Goal: Information Seeking & Learning: Compare options

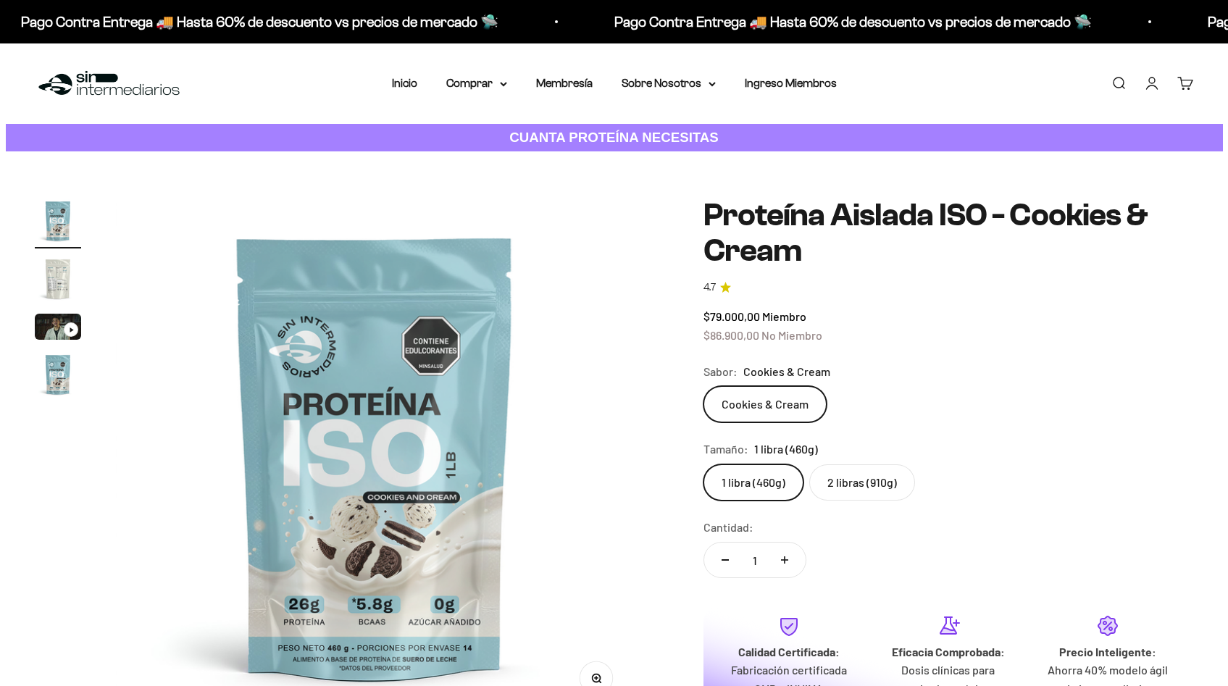
scroll to position [51, 0]
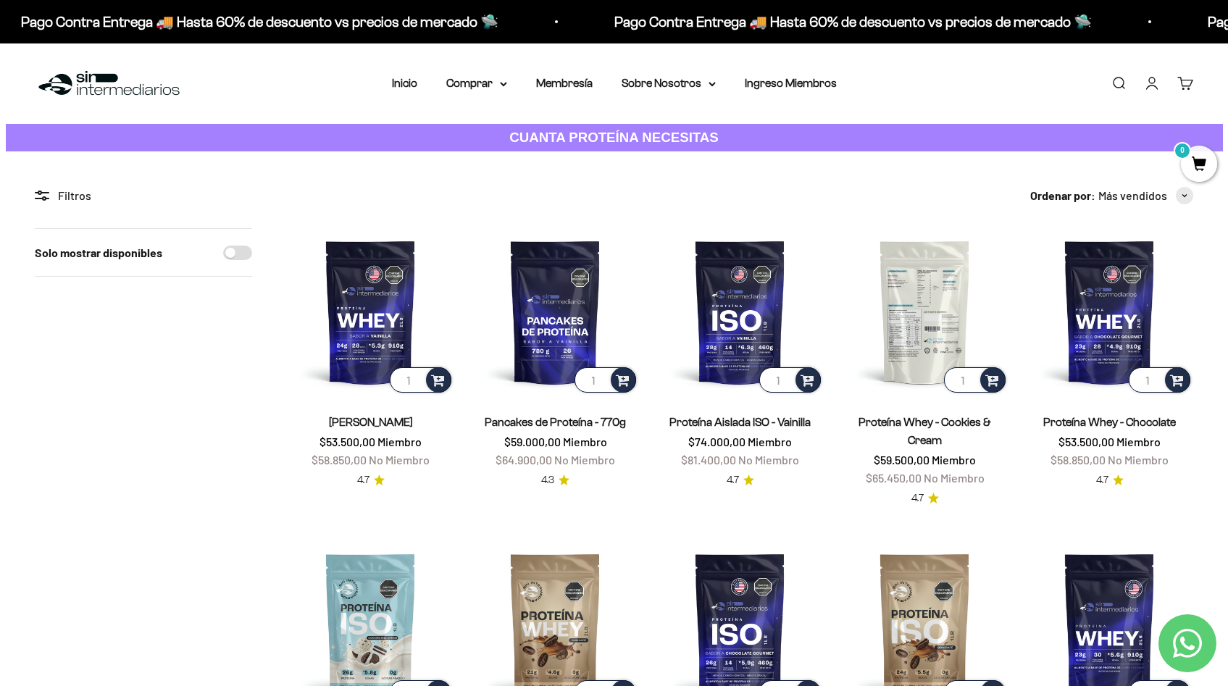
click at [929, 324] on img at bounding box center [924, 311] width 167 height 167
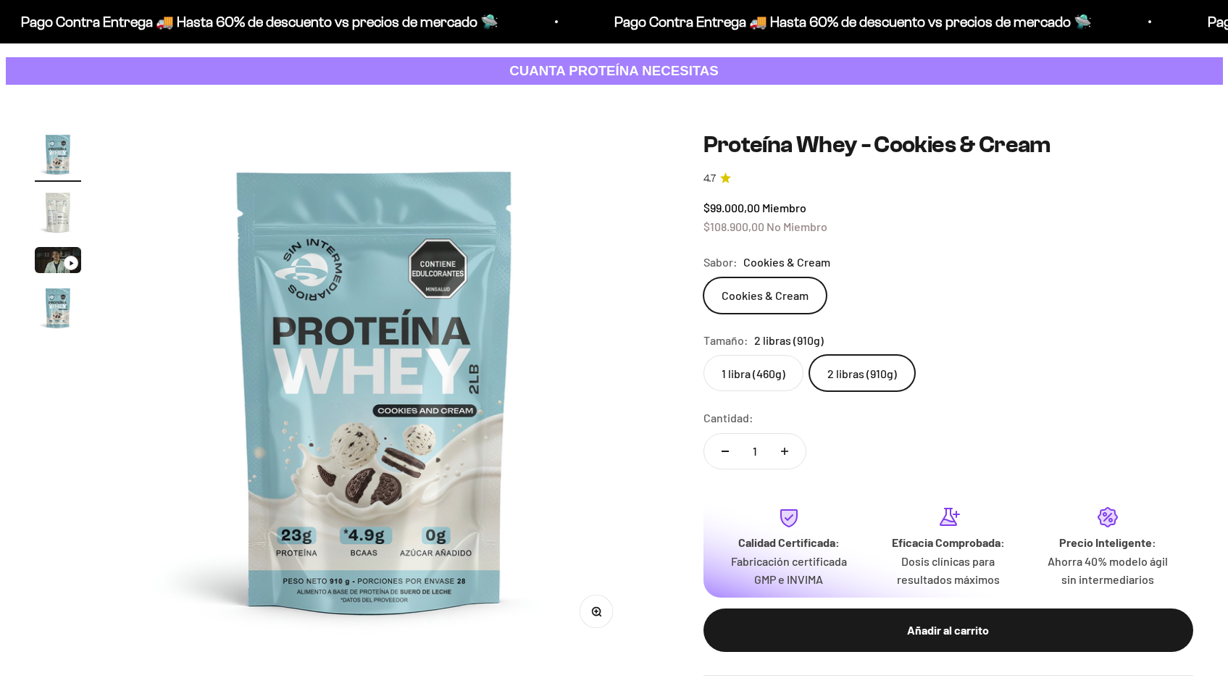
scroll to position [75, 0]
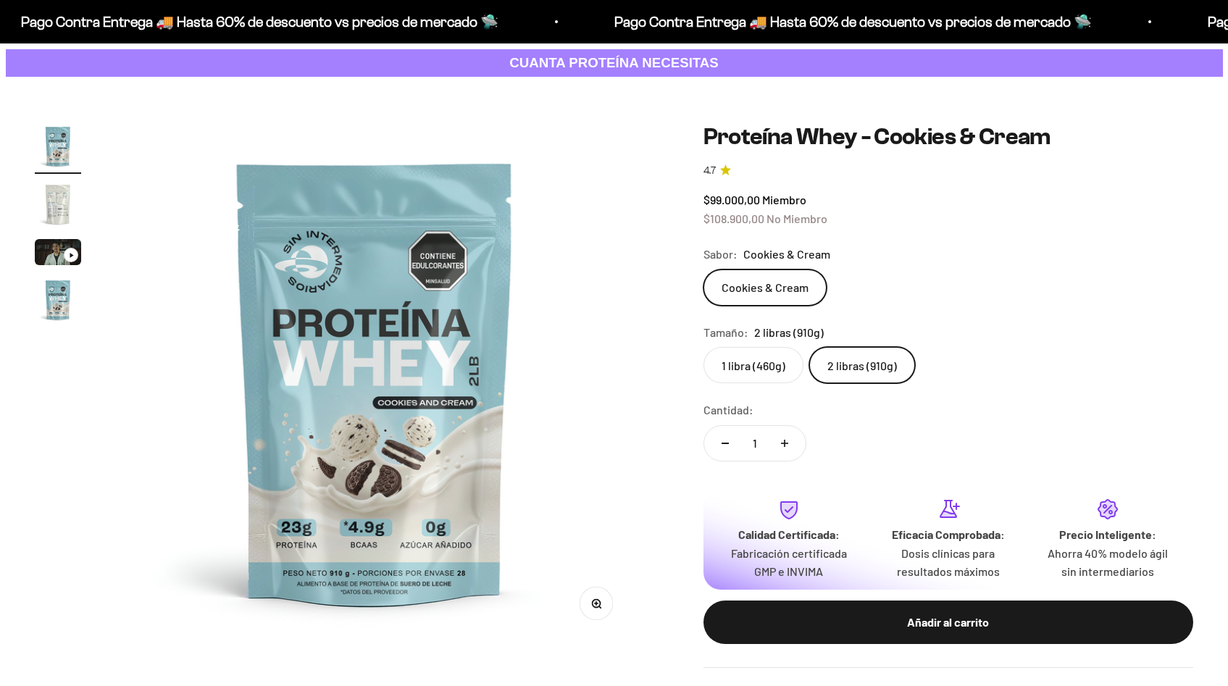
click at [770, 359] on label "1 libra (460g)" at bounding box center [753, 365] width 100 height 36
click at [703, 347] on input "1 libra (460g)" at bounding box center [703, 346] width 1 height 1
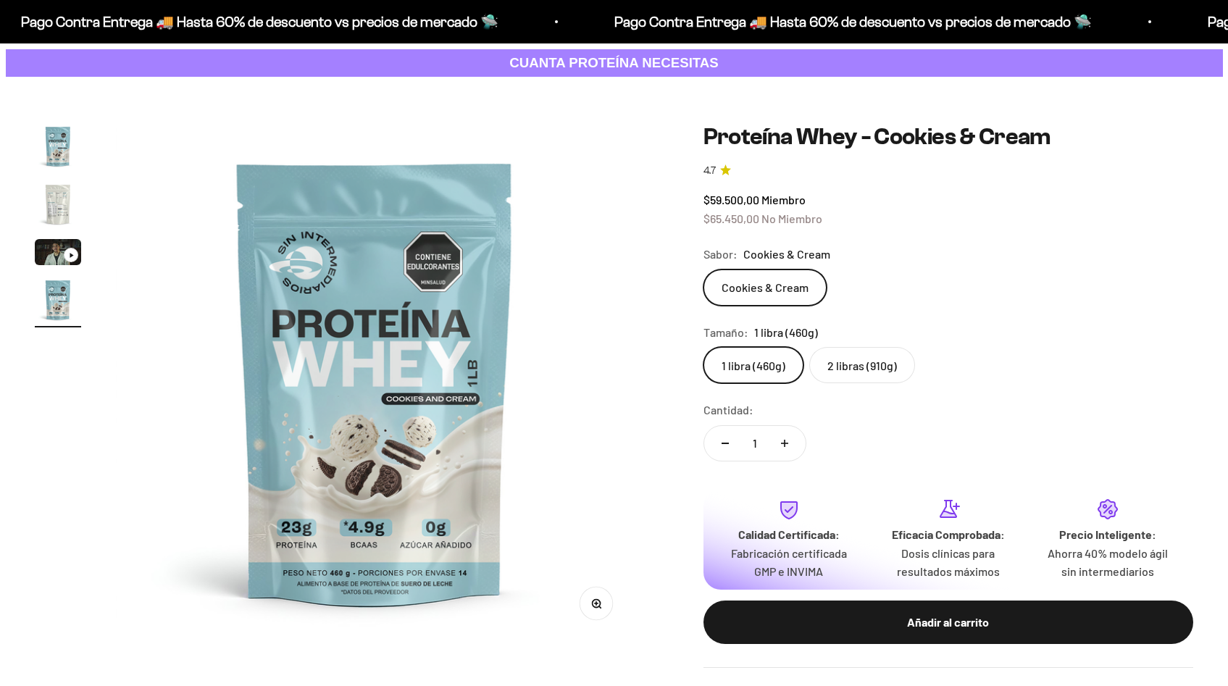
click at [855, 367] on label "2 libras (910g)" at bounding box center [862, 365] width 106 height 36
click at [703, 347] on input "2 libras (910g)" at bounding box center [703, 346] width 1 height 1
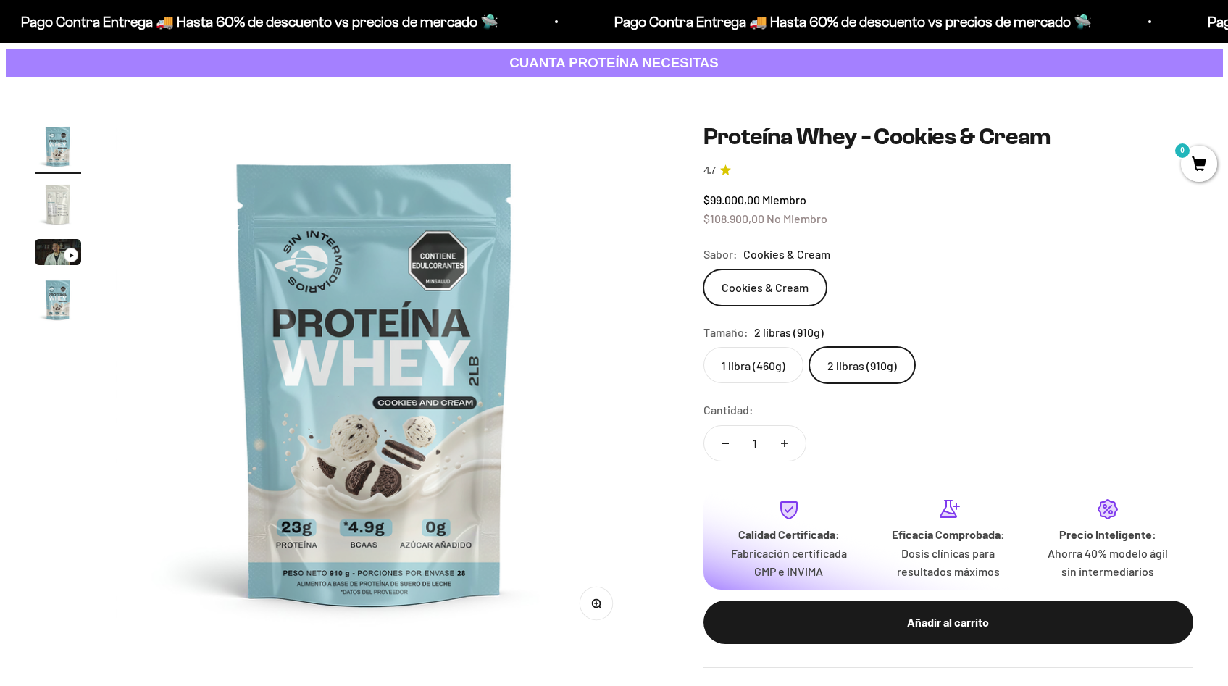
click at [774, 367] on label "1 libra (460g)" at bounding box center [753, 365] width 100 height 36
click at [703, 347] on input "1 libra (460g)" at bounding box center [703, 346] width 1 height 1
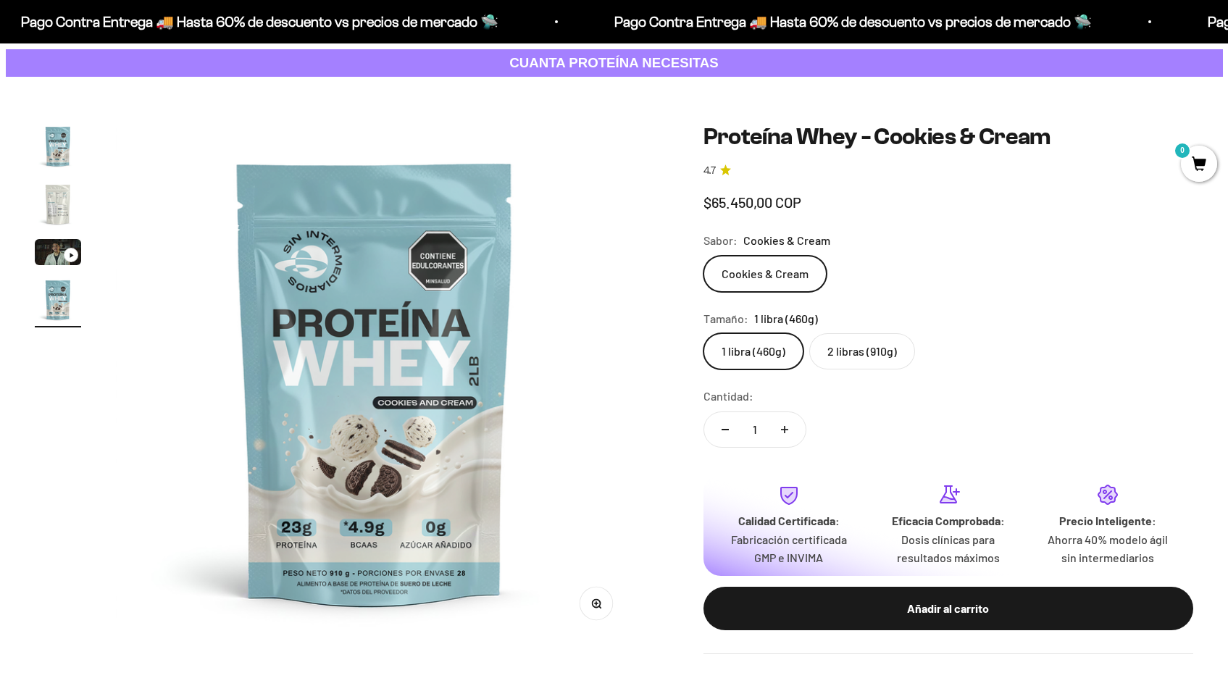
scroll to position [0, 1605]
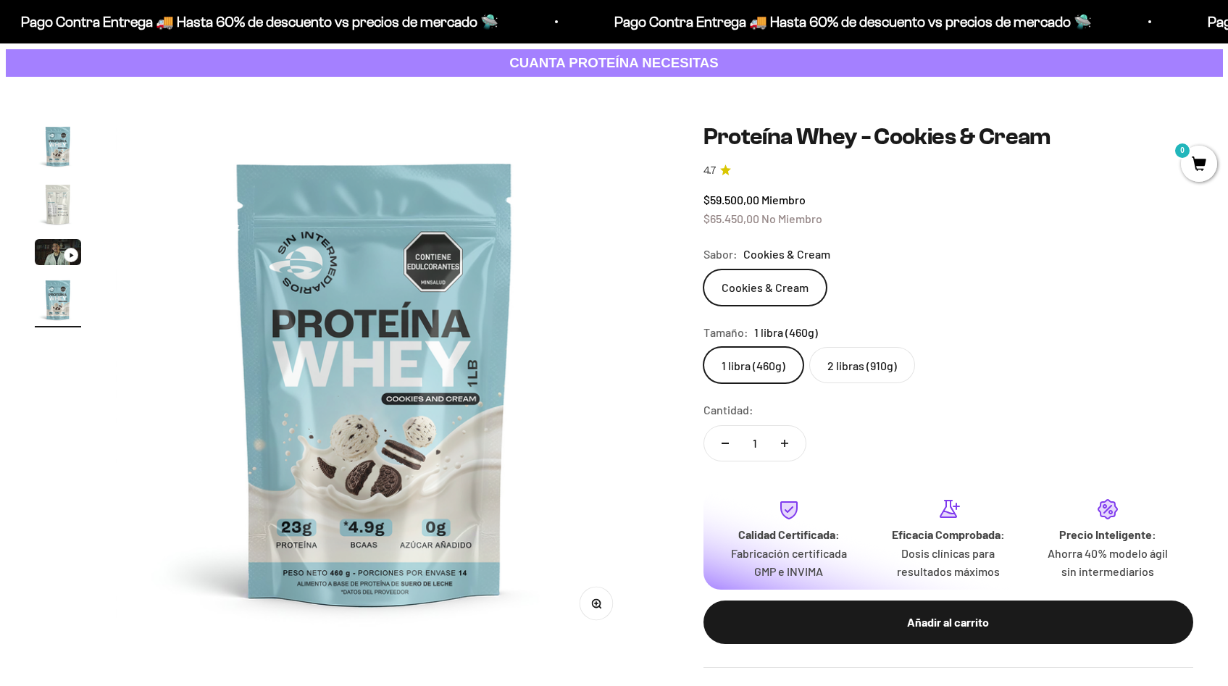
click at [845, 366] on label "2 libras (910g)" at bounding box center [862, 365] width 106 height 36
click at [703, 347] on input "2 libras (910g)" at bounding box center [703, 346] width 1 height 1
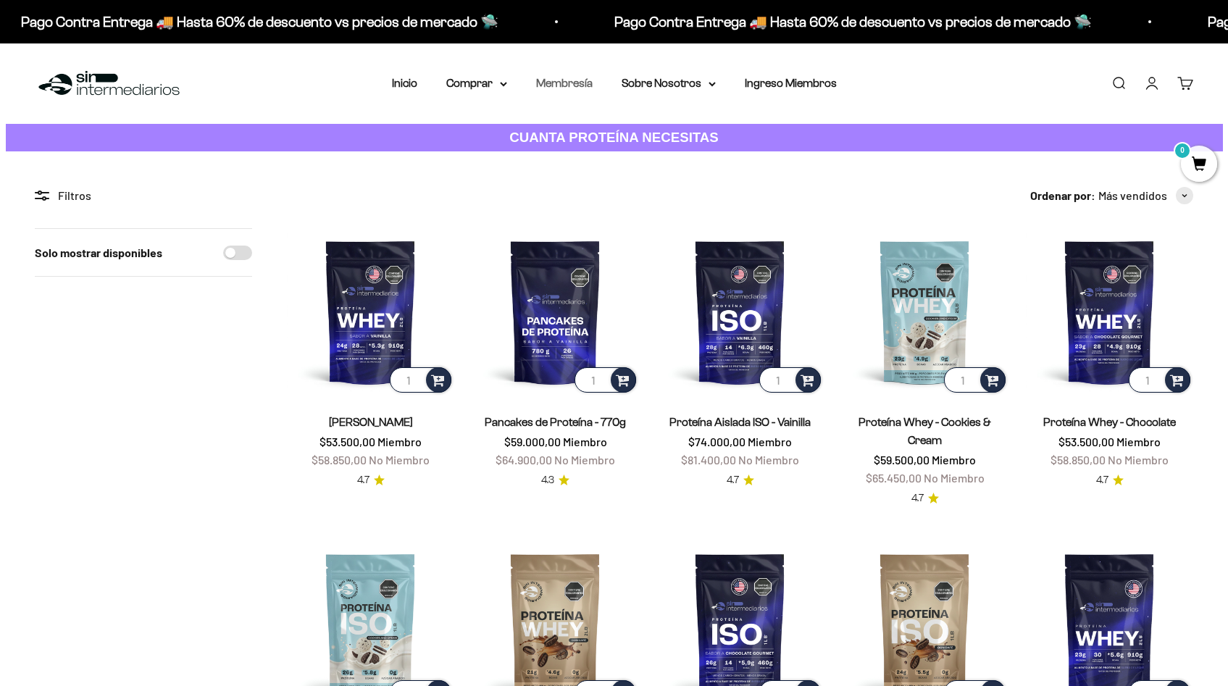
click at [571, 81] on link "Membresía" at bounding box center [564, 83] width 56 height 12
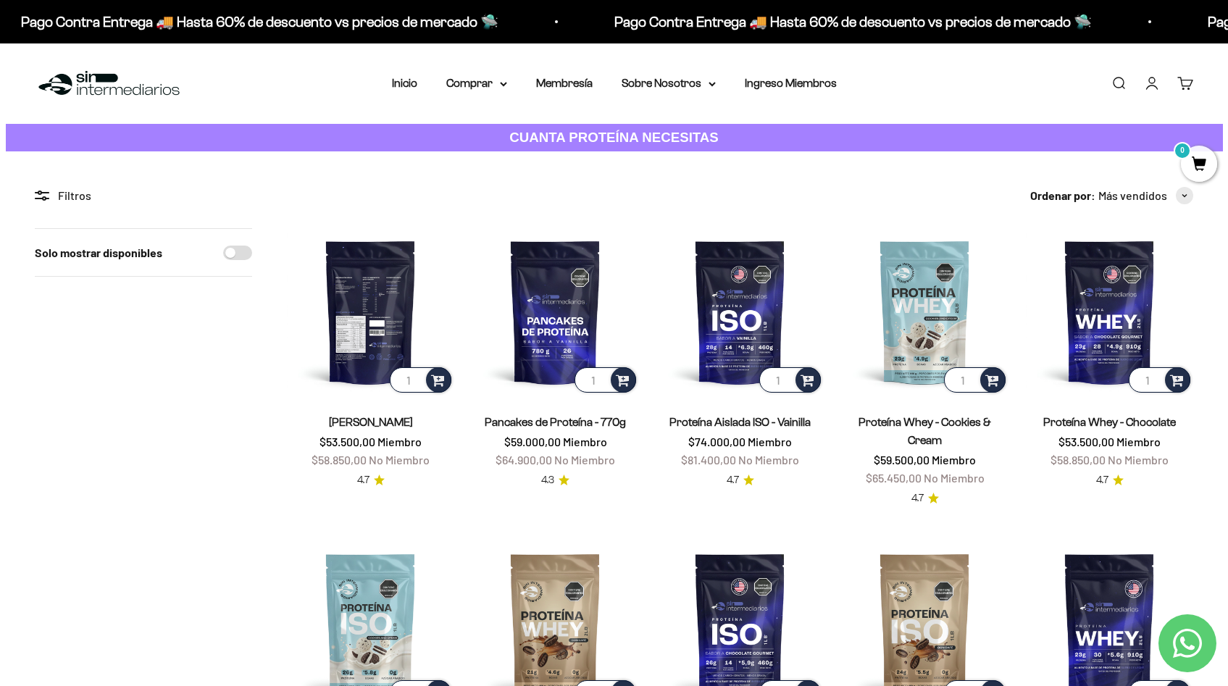
click at [393, 335] on img at bounding box center [370, 311] width 167 height 167
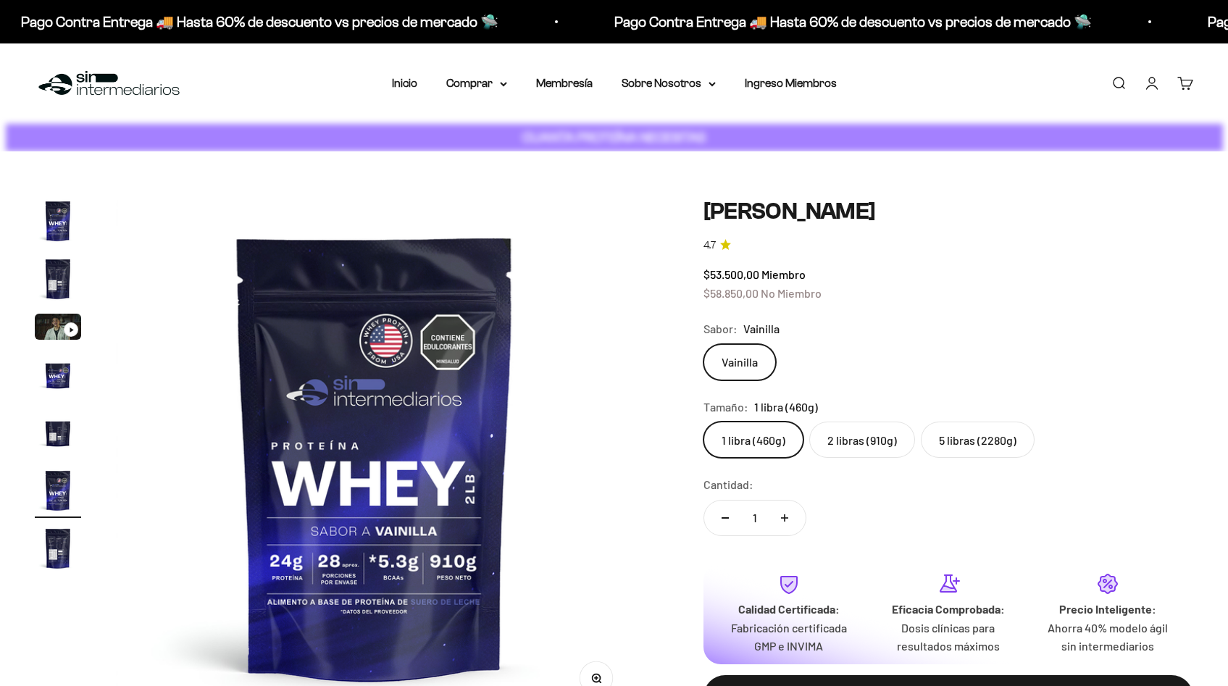
scroll to position [0, 2675]
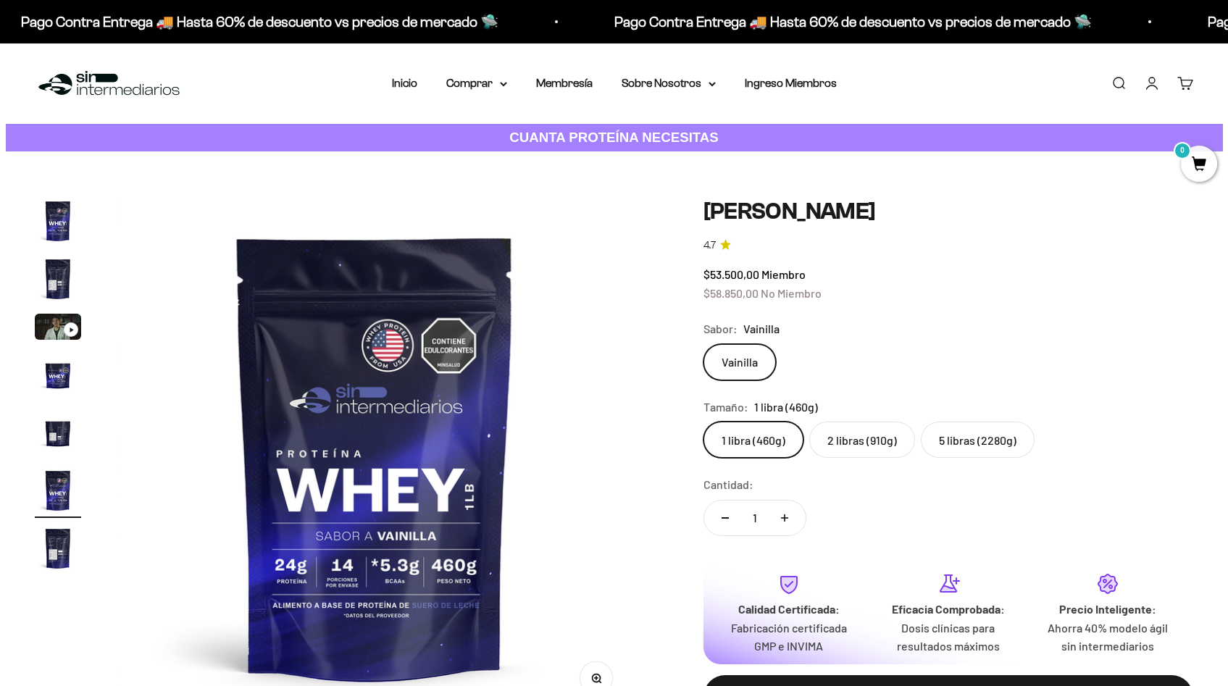
click at [950, 432] on label "5 libras (2280g)" at bounding box center [978, 440] width 114 height 36
click at [703, 422] on input "5 libras (2280g)" at bounding box center [703, 421] width 1 height 1
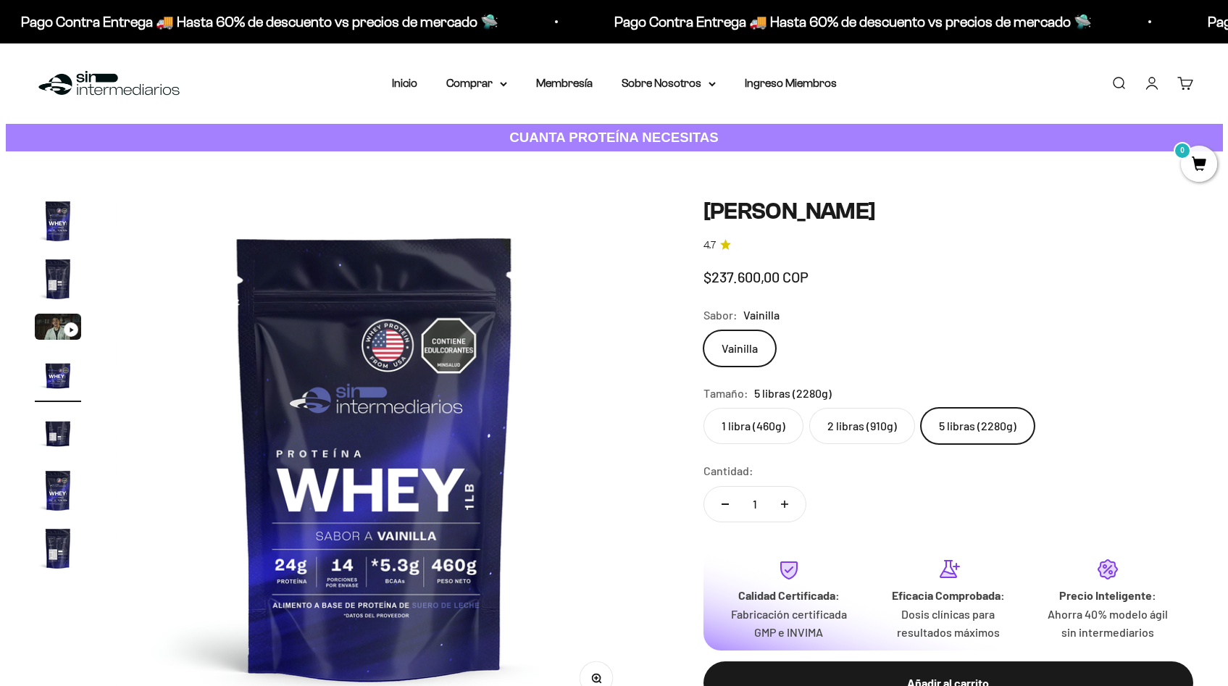
scroll to position [0, 1605]
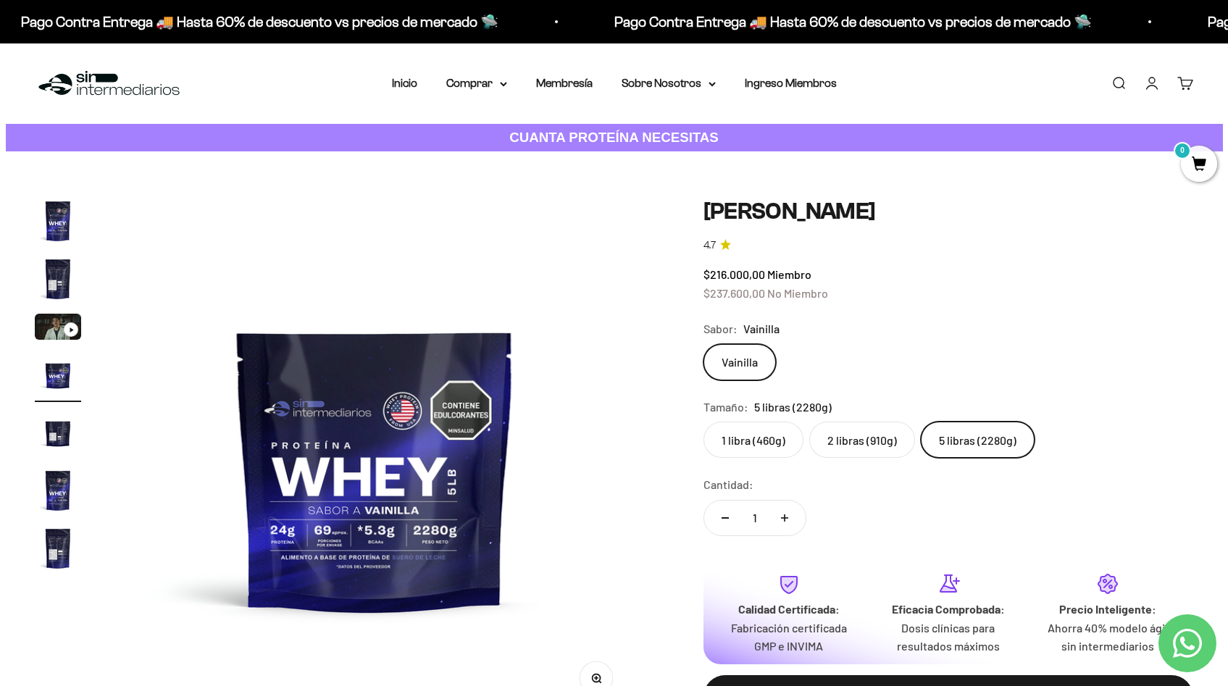
click at [853, 440] on label "2 libras (910g)" at bounding box center [862, 440] width 106 height 36
click at [703, 422] on input "2 libras (910g)" at bounding box center [703, 421] width 1 height 1
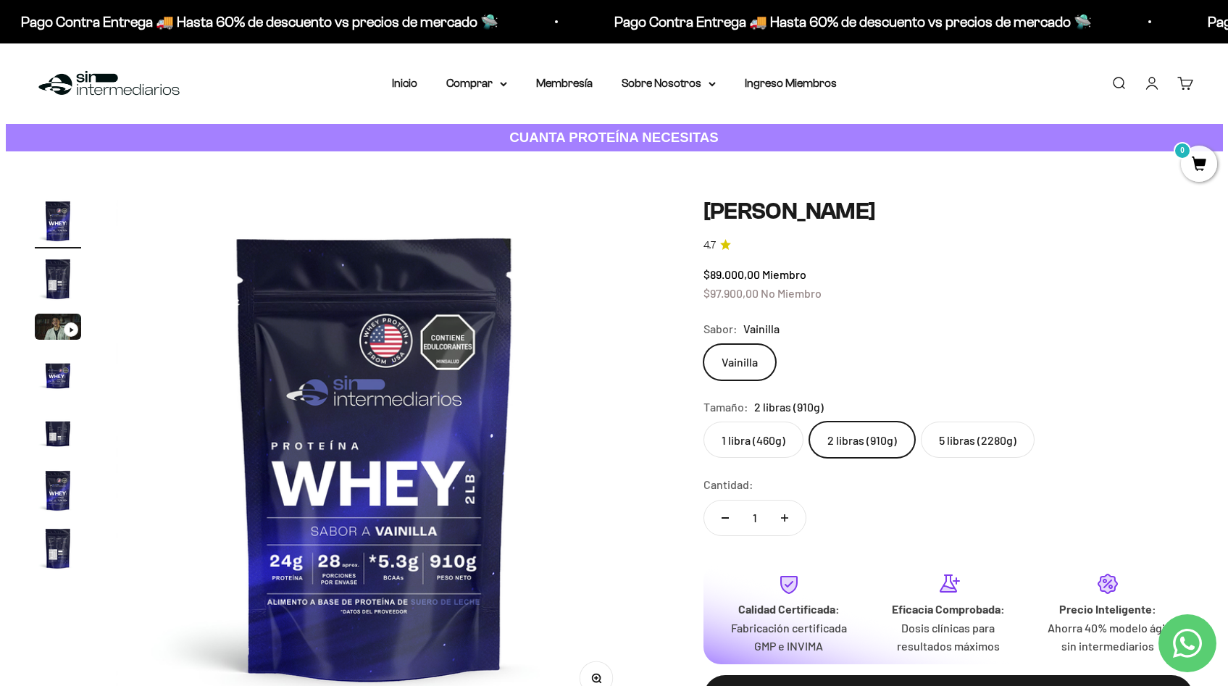
click at [764, 439] on label "1 libra (460g)" at bounding box center [753, 440] width 100 height 36
click at [703, 422] on input "1 libra (460g)" at bounding box center [703, 421] width 1 height 1
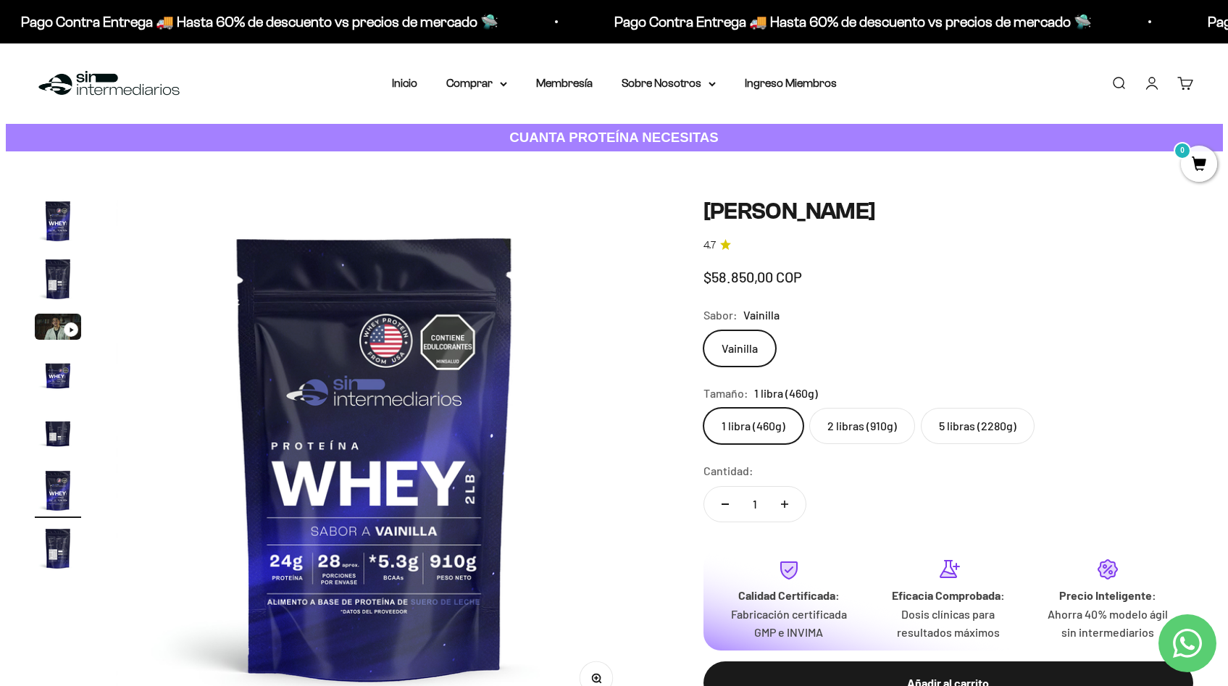
scroll to position [0, 2675]
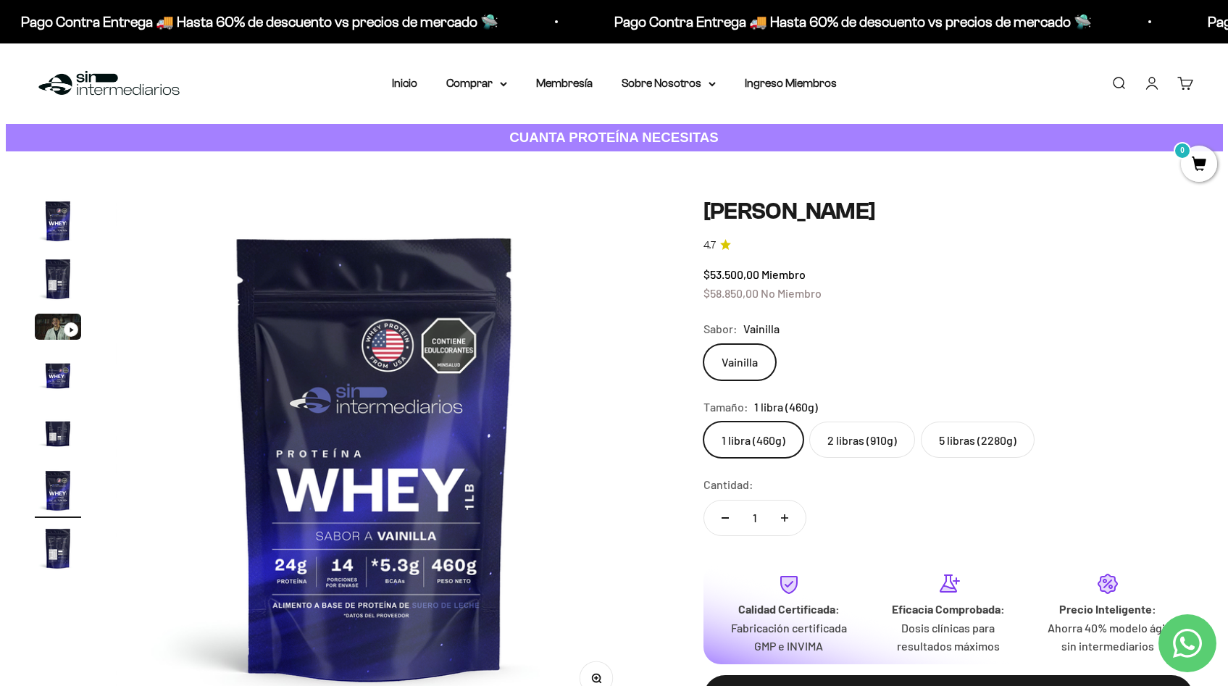
click at [865, 436] on label "2 libras (910g)" at bounding box center [862, 440] width 106 height 36
click at [703, 422] on input "2 libras (910g)" at bounding box center [703, 421] width 1 height 1
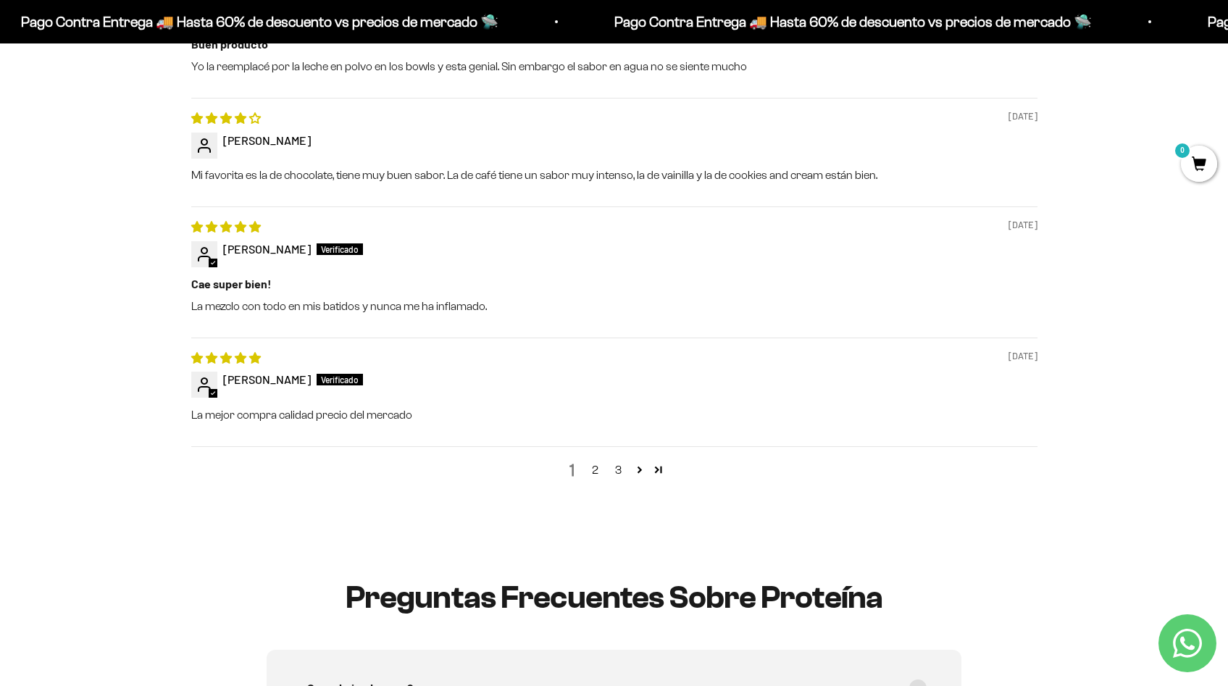
scroll to position [1619, 0]
